Goal: Register for event/course

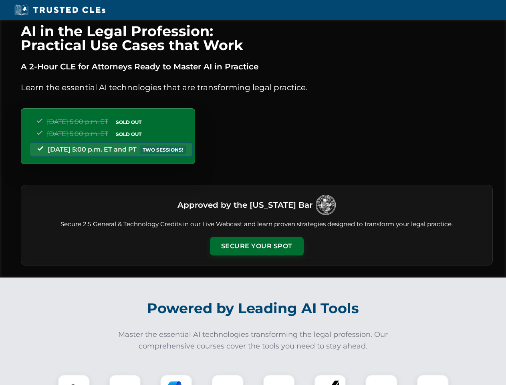
click at [256, 246] on button "Secure Your Spot" at bounding box center [257, 246] width 94 height 18
click at [74, 379] on img at bounding box center [73, 390] width 23 height 23
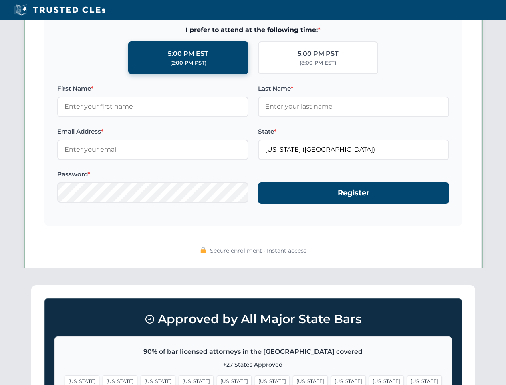
click at [293, 379] on span "[US_STATE]" at bounding box center [310, 381] width 35 height 12
click at [369, 379] on span "[US_STATE]" at bounding box center [386, 381] width 35 height 12
